Goal: Task Accomplishment & Management: Complete application form

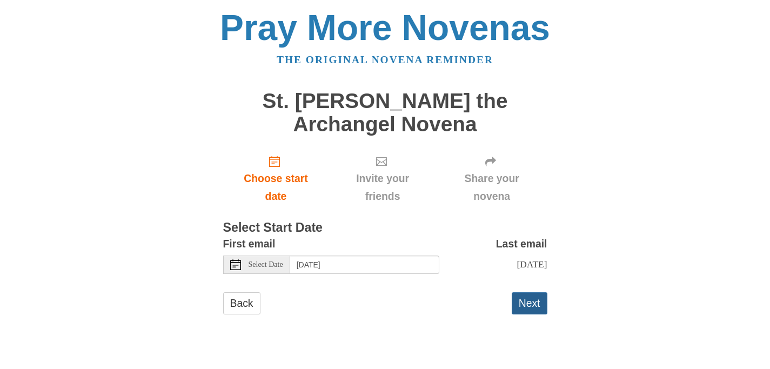
click at [523, 303] on button "Next" at bounding box center [530, 303] width 36 height 22
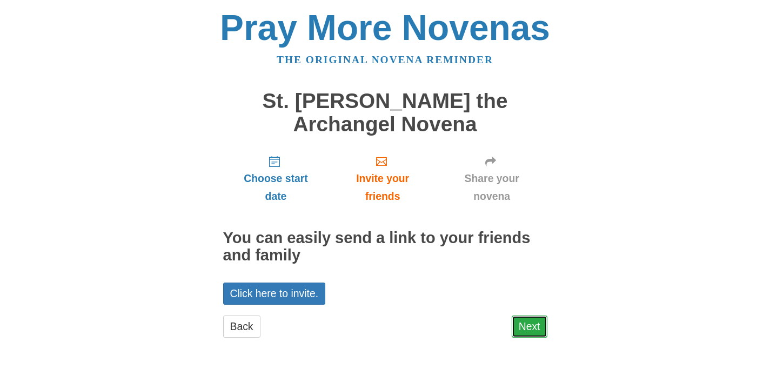
click at [533, 331] on link "Next" at bounding box center [530, 326] width 36 height 22
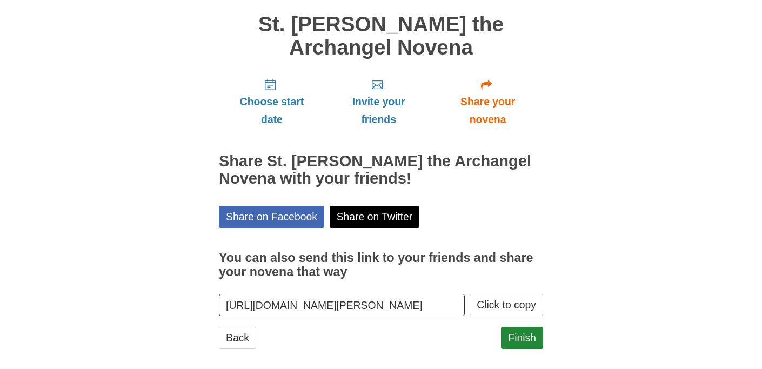
scroll to position [88, 0]
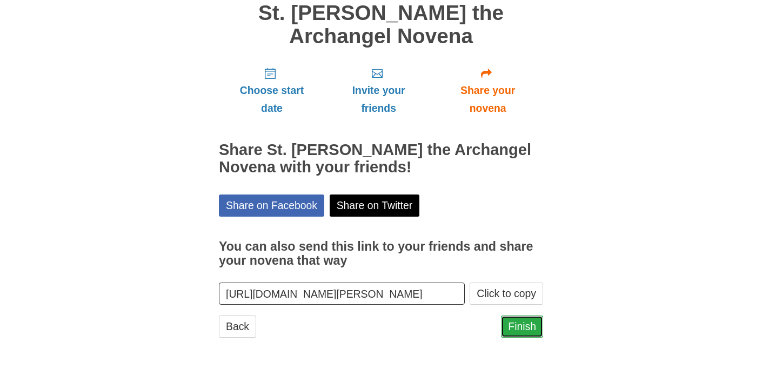
click at [519, 330] on link "Finish" at bounding box center [522, 326] width 42 height 22
